Goal: Transaction & Acquisition: Purchase product/service

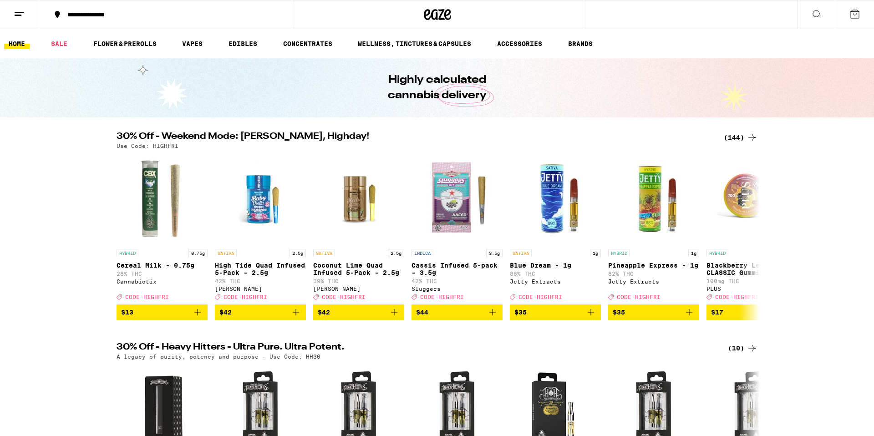
scroll to position [3, 0]
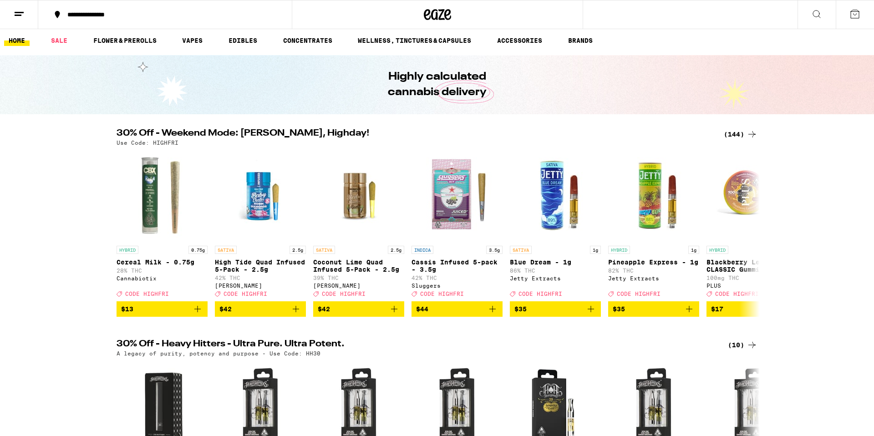
click at [736, 134] on div "(144)" at bounding box center [740, 134] width 34 height 11
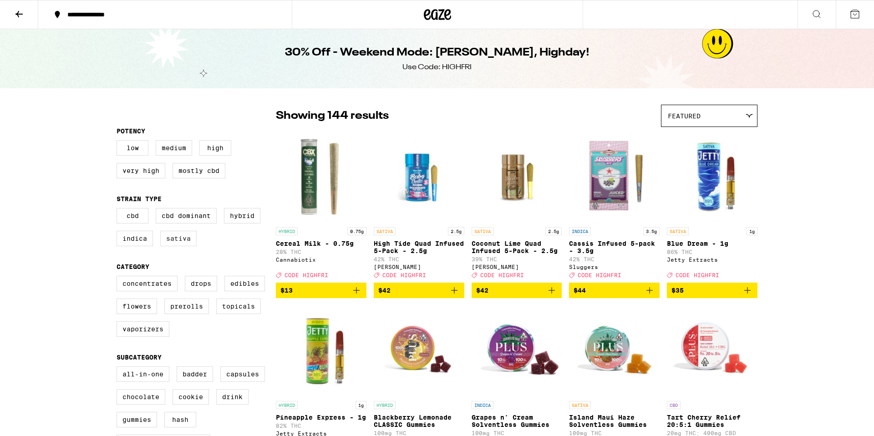
click at [180, 246] on label "Sativa" at bounding box center [178, 238] width 36 height 15
click at [119, 210] on input "Sativa" at bounding box center [118, 209] width 0 height 0
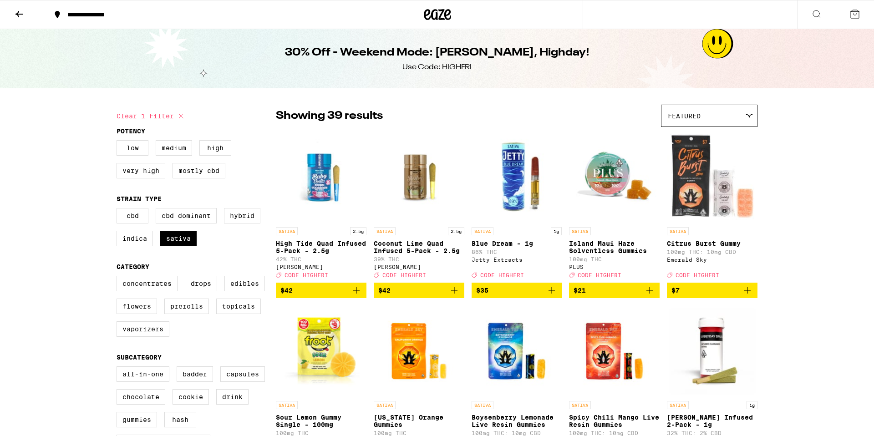
click at [178, 115] on icon at bounding box center [181, 116] width 11 height 11
checkbox input "false"
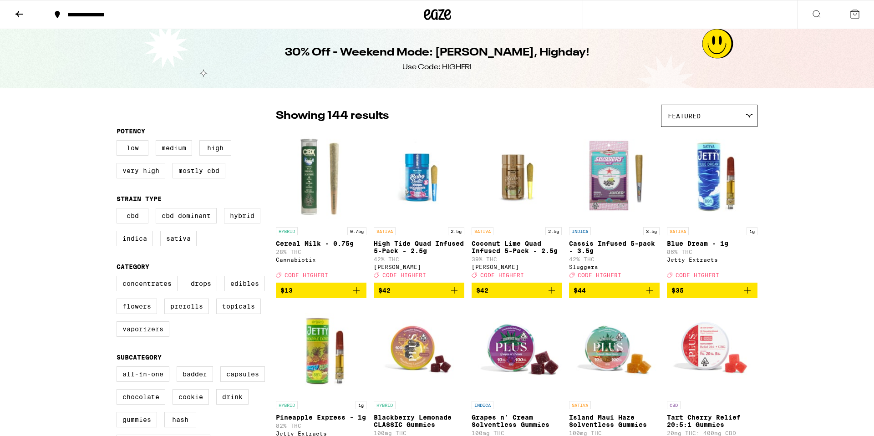
click at [444, 16] on icon at bounding box center [447, 14] width 7 height 11
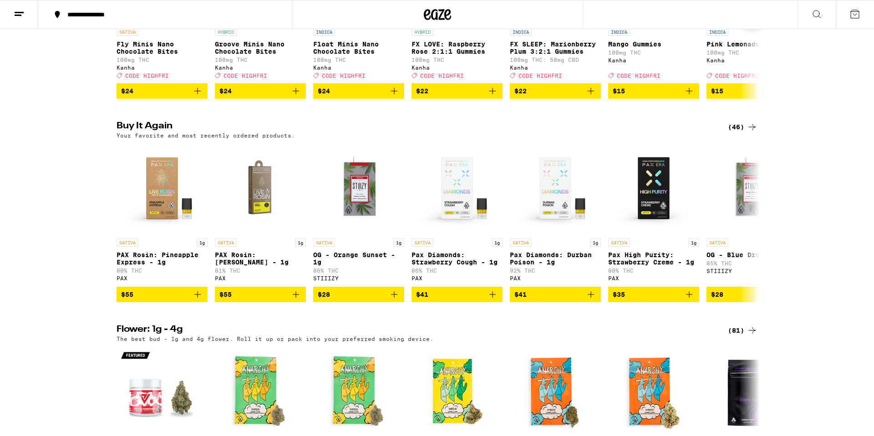
scroll to position [652, 0]
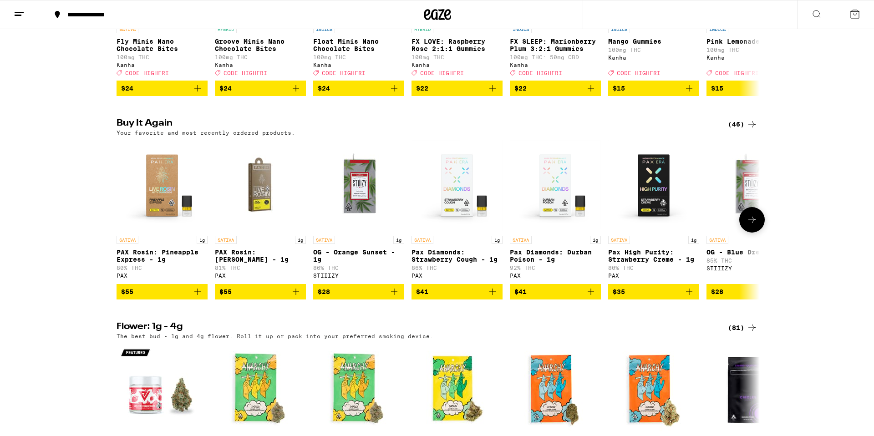
click at [493, 297] on icon "Add to bag" at bounding box center [492, 291] width 11 height 11
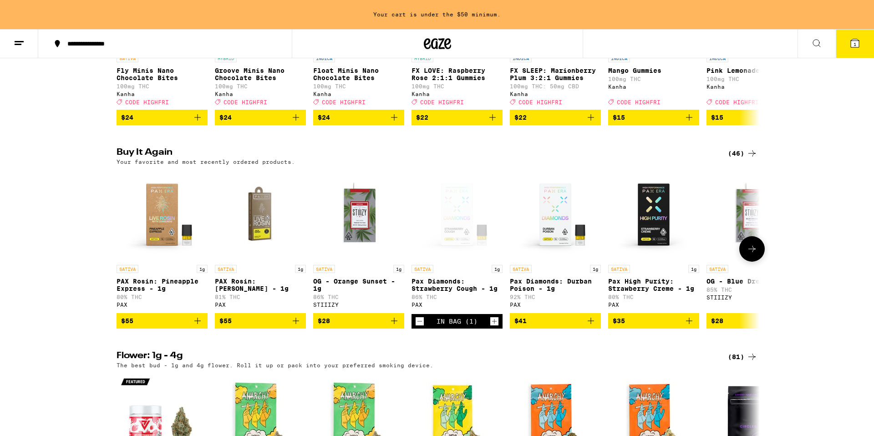
scroll to position [681, 0]
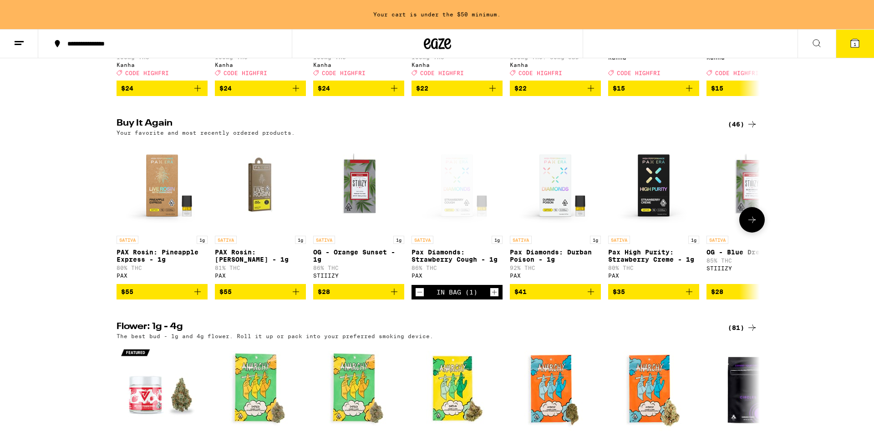
click at [590, 297] on icon "Add to bag" at bounding box center [590, 291] width 11 height 11
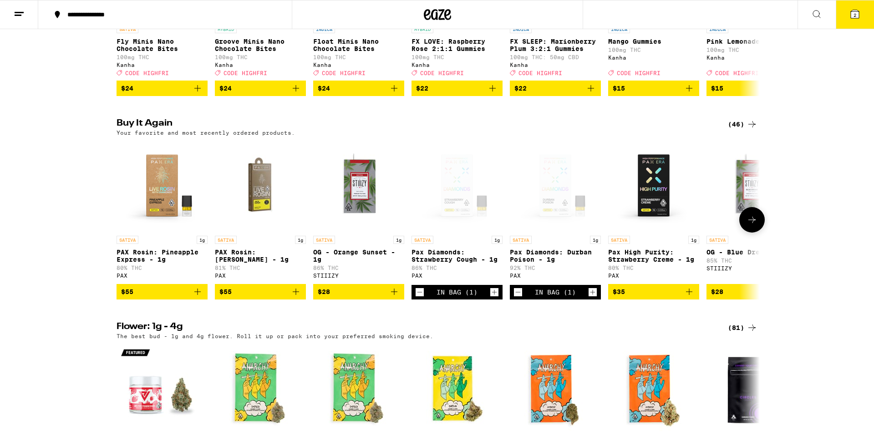
click at [692, 297] on icon "Add to bag" at bounding box center [688, 291] width 11 height 11
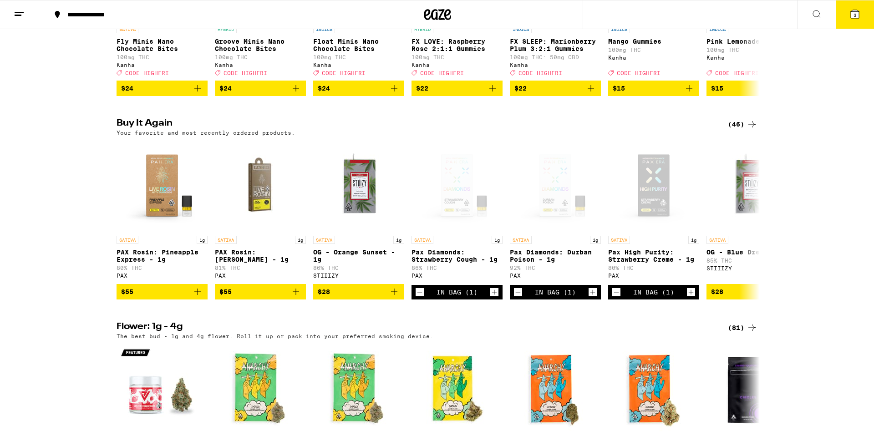
click at [858, 10] on icon at bounding box center [854, 14] width 11 height 11
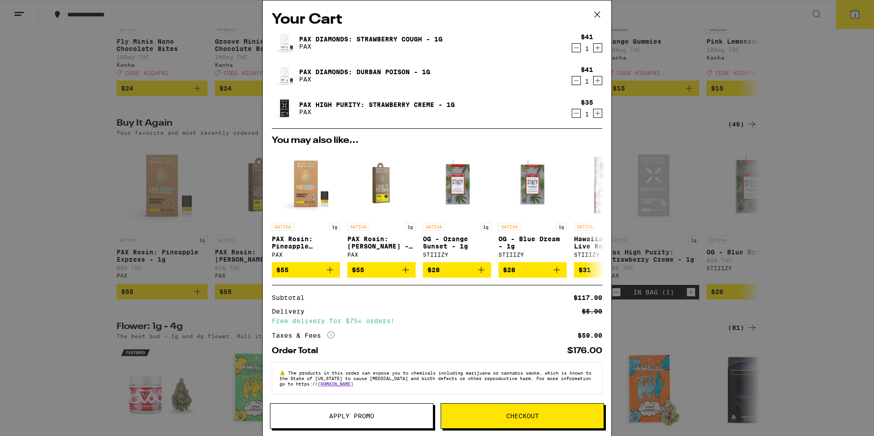
click at [597, 13] on icon at bounding box center [597, 15] width 14 height 14
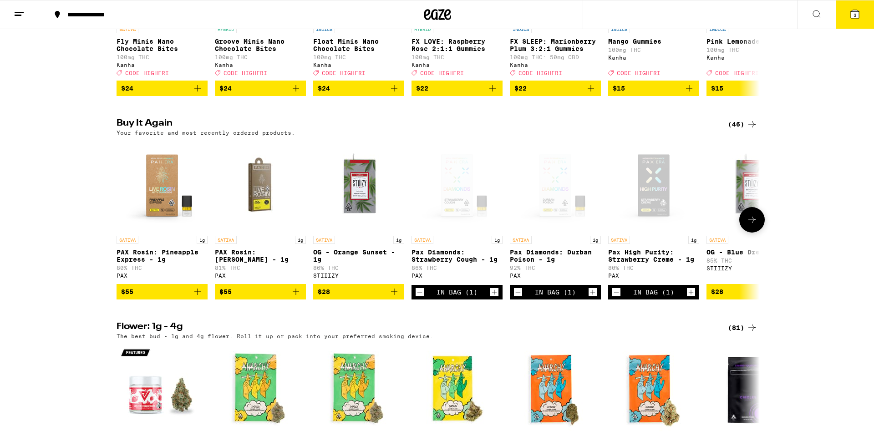
click at [614, 298] on icon "Decrement" at bounding box center [616, 292] width 8 height 11
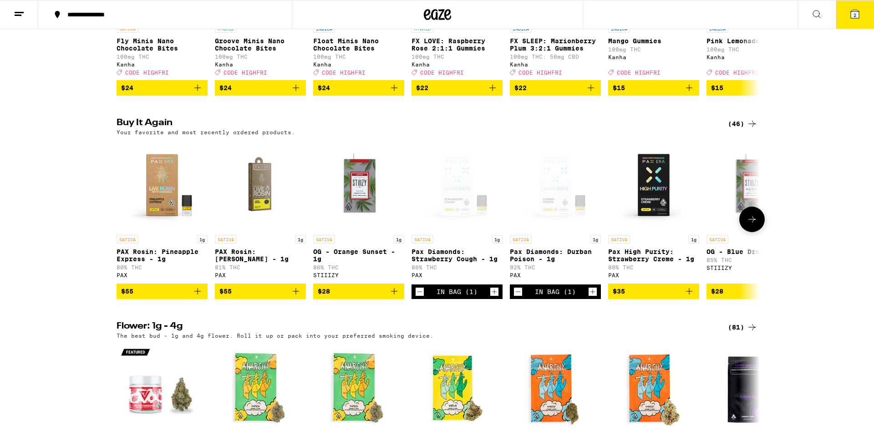
scroll to position [653, 0]
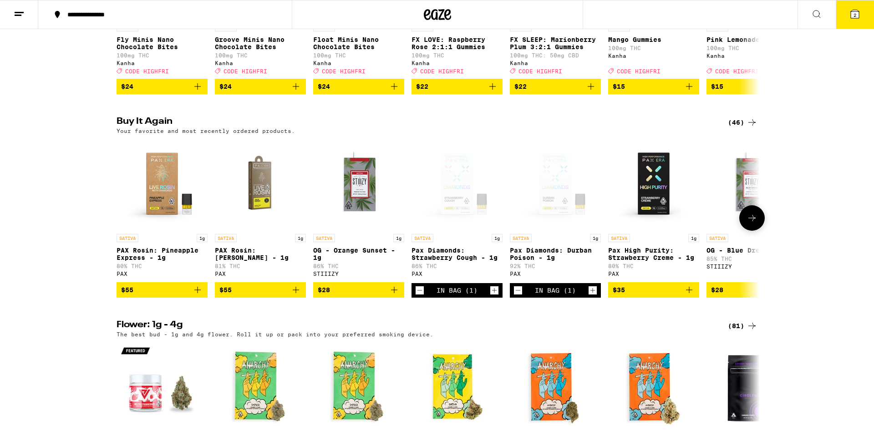
click at [491, 296] on icon "Increment" at bounding box center [494, 290] width 8 height 11
click at [421, 296] on icon "Decrement" at bounding box center [419, 290] width 8 height 11
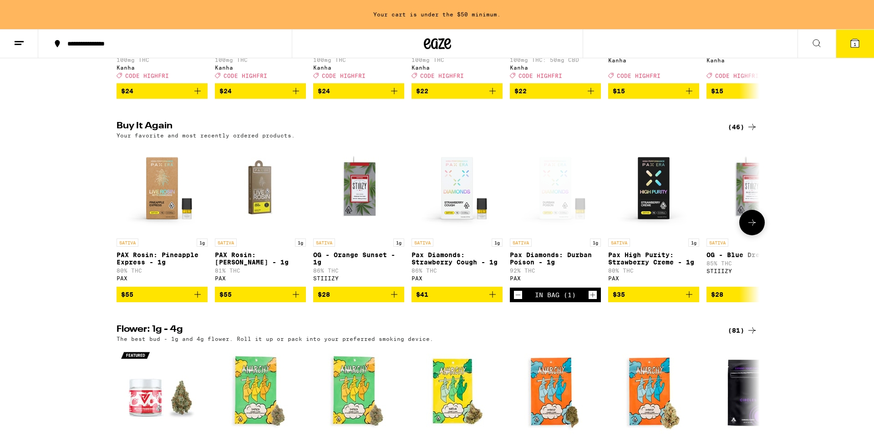
scroll to position [679, 0]
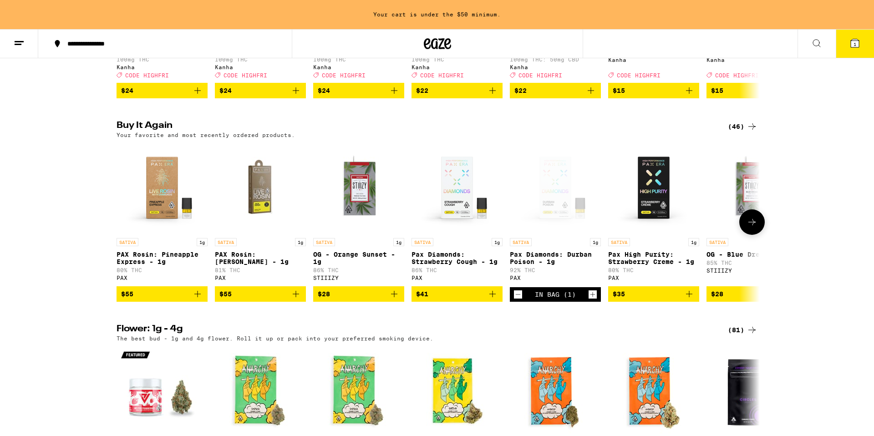
click at [199, 299] on icon "Add to bag" at bounding box center [197, 293] width 11 height 11
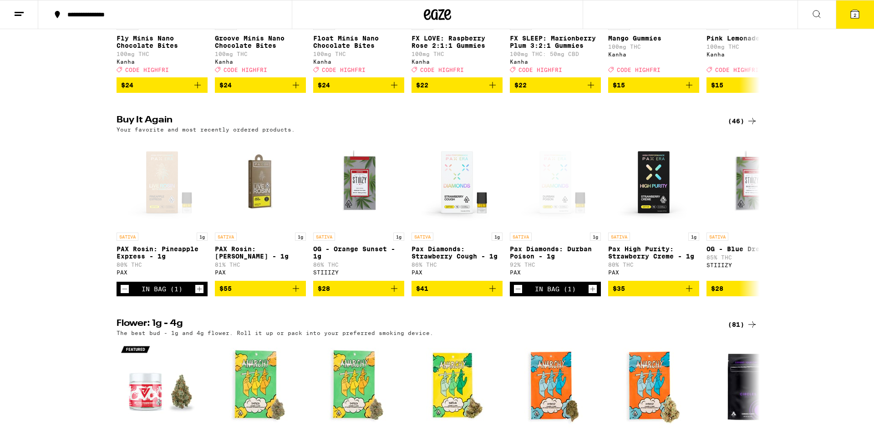
scroll to position [656, 0]
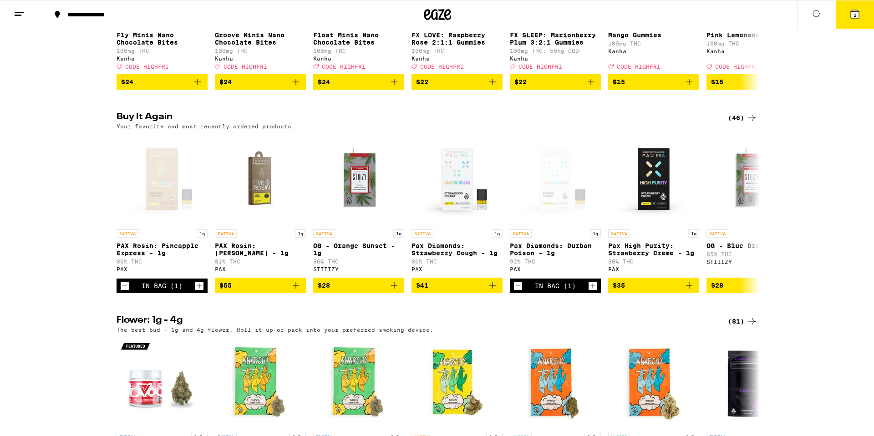
click at [860, 15] on button "2" at bounding box center [854, 14] width 38 height 28
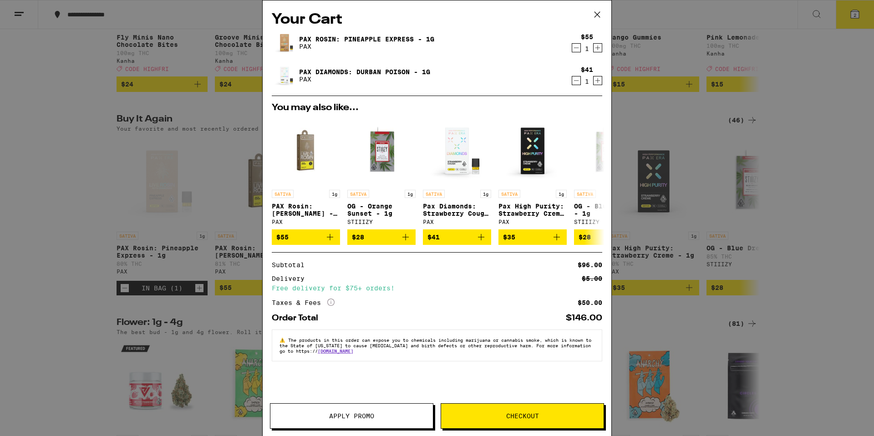
click at [594, 12] on icon at bounding box center [597, 15] width 14 height 14
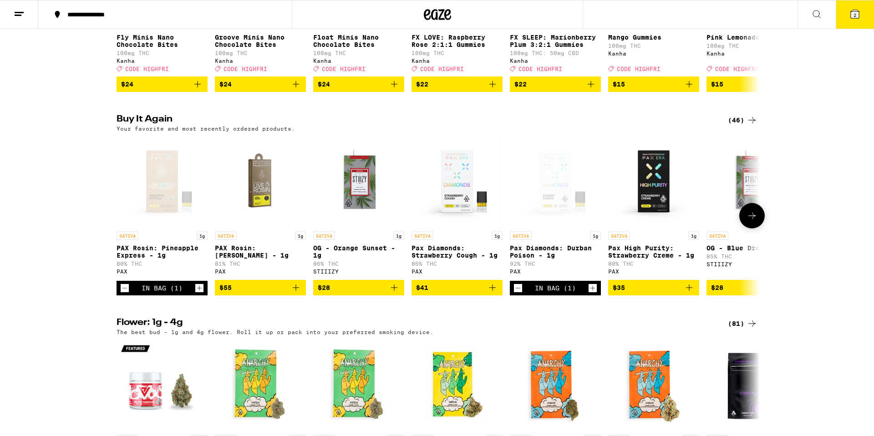
click at [689, 291] on icon "Add to bag" at bounding box center [689, 287] width 6 height 6
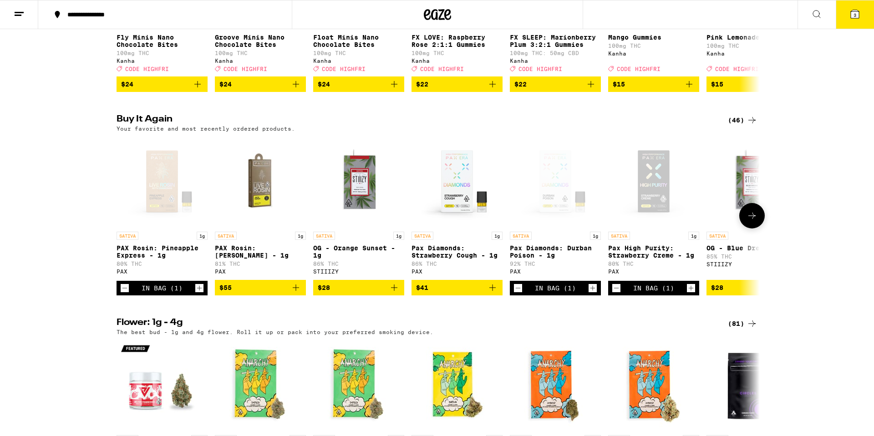
click at [514, 293] on icon "Decrement" at bounding box center [518, 288] width 8 height 11
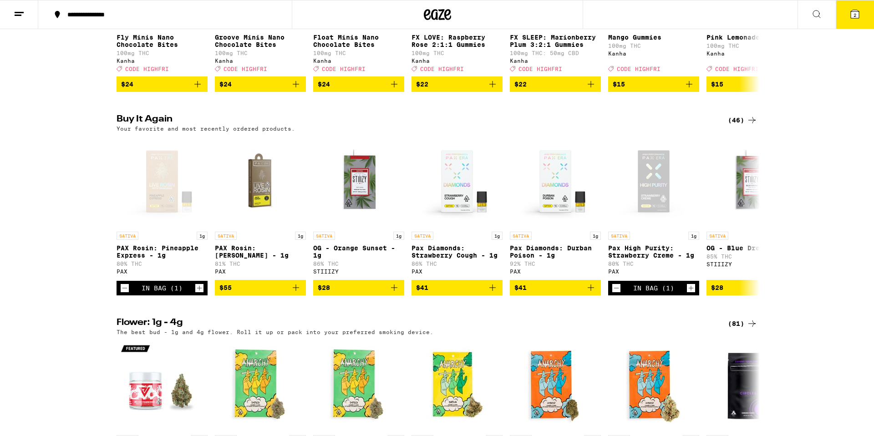
click at [863, 15] on button "2" at bounding box center [854, 14] width 38 height 28
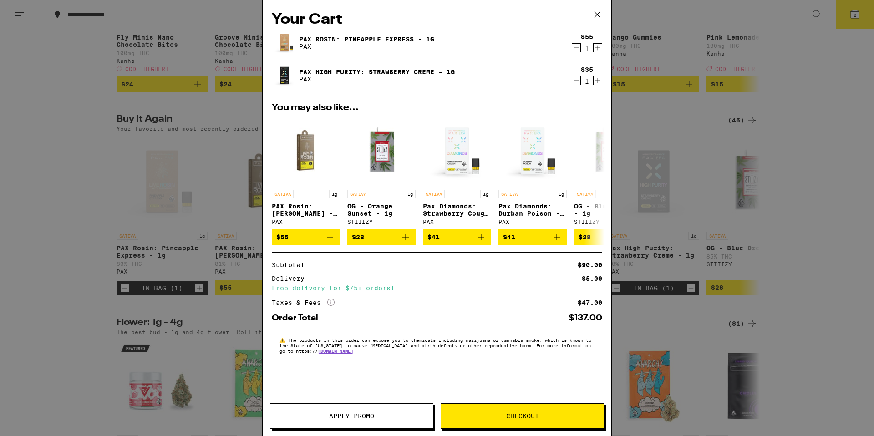
click at [515, 413] on span "Checkout" at bounding box center [522, 416] width 33 height 6
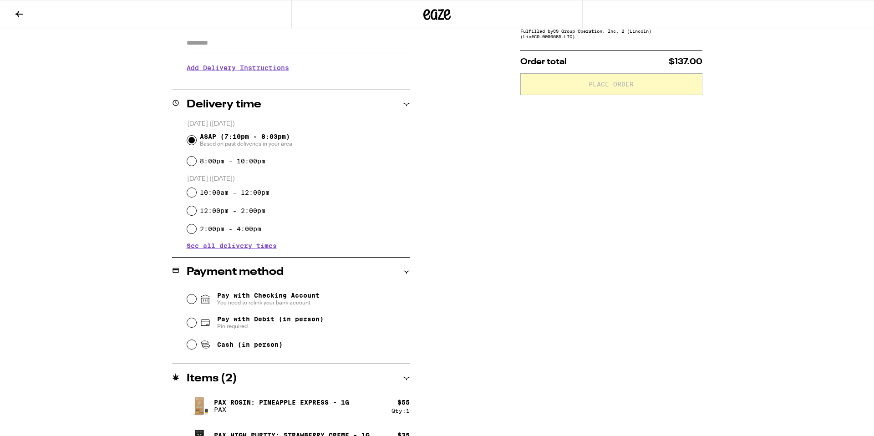
scroll to position [166, 0]
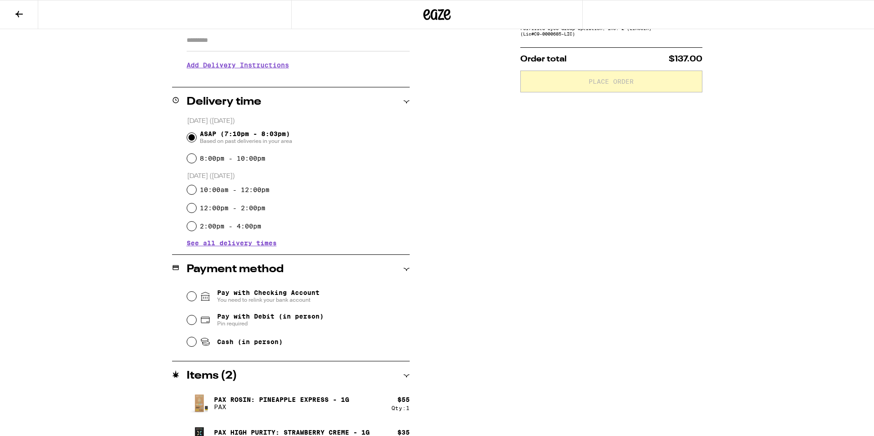
click at [265, 343] on span "Cash (in person)" at bounding box center [250, 341] width 66 height 7
click at [196, 343] on input "Cash (in person)" at bounding box center [191, 341] width 9 height 9
radio input "true"
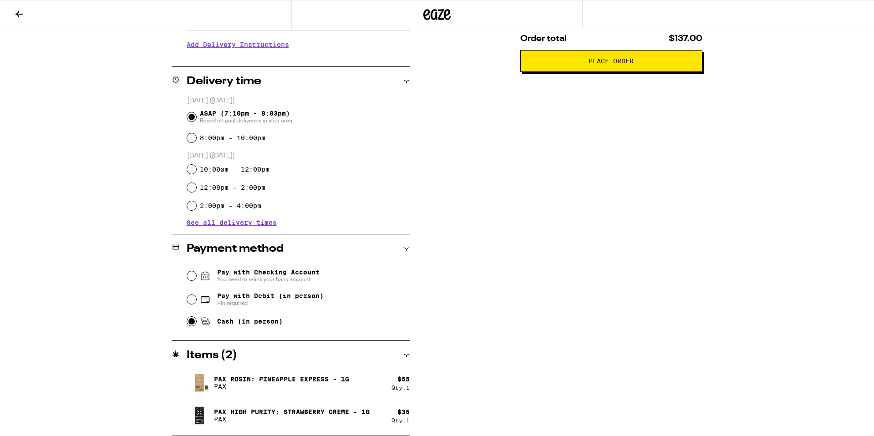
click at [627, 56] on button "Place Order" at bounding box center [611, 61] width 182 height 22
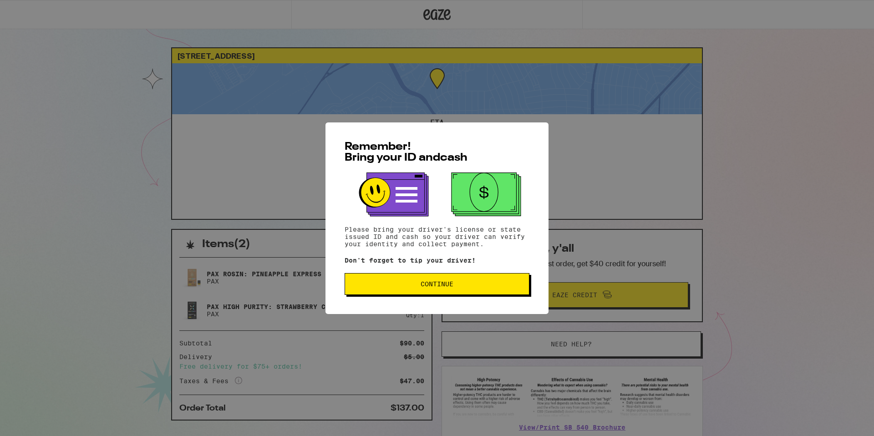
click at [460, 278] on button "Continue" at bounding box center [436, 284] width 185 height 22
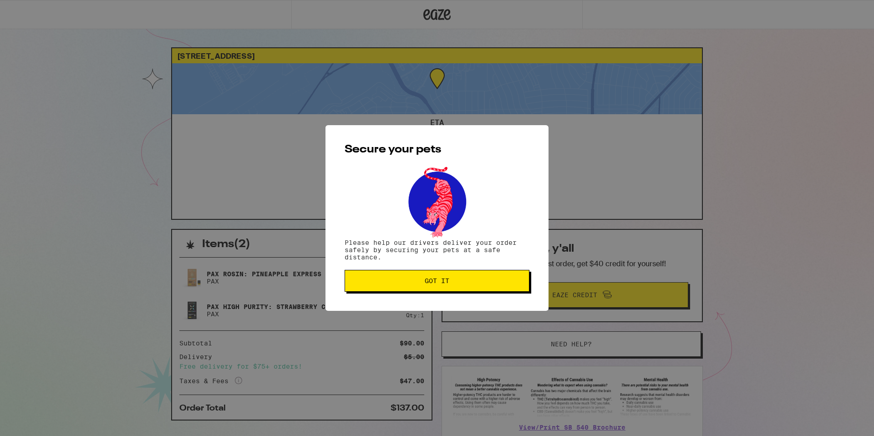
click at [460, 278] on button "Got it" at bounding box center [436, 281] width 185 height 22
